Goal: Task Accomplishment & Management: Manage account settings

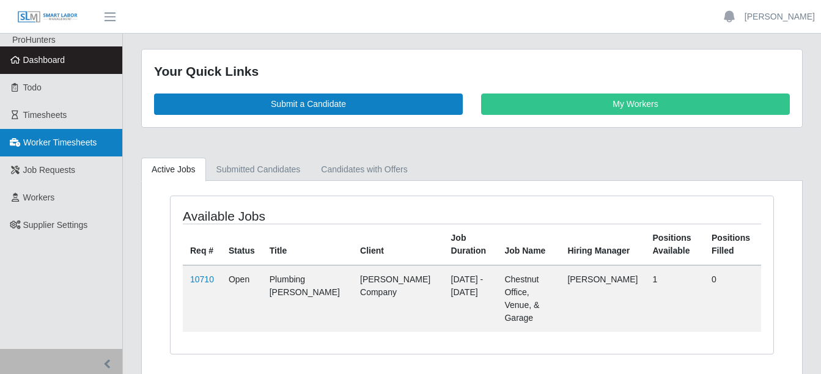
click at [61, 145] on span "Worker Timesheets" at bounding box center [59, 142] width 73 height 10
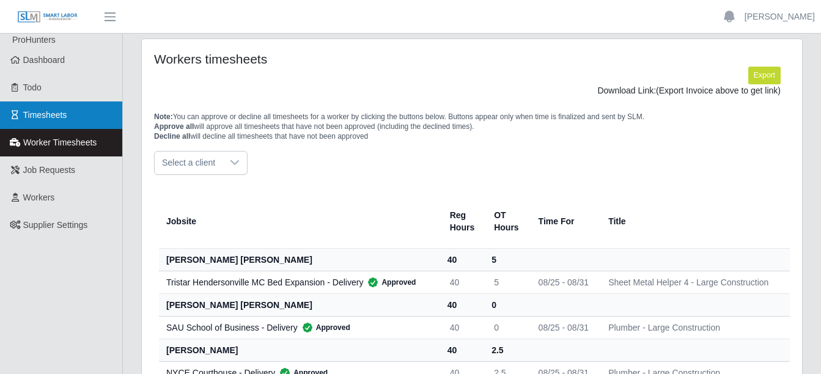
click at [54, 115] on span "Timesheets" at bounding box center [45, 115] width 44 height 10
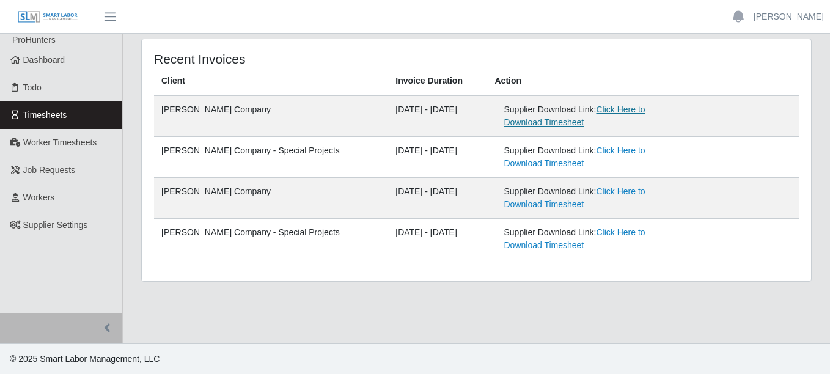
click at [640, 110] on link "Click Here to Download Timesheet" at bounding box center [574, 115] width 141 height 23
